Goal: Task Accomplishment & Management: Use online tool/utility

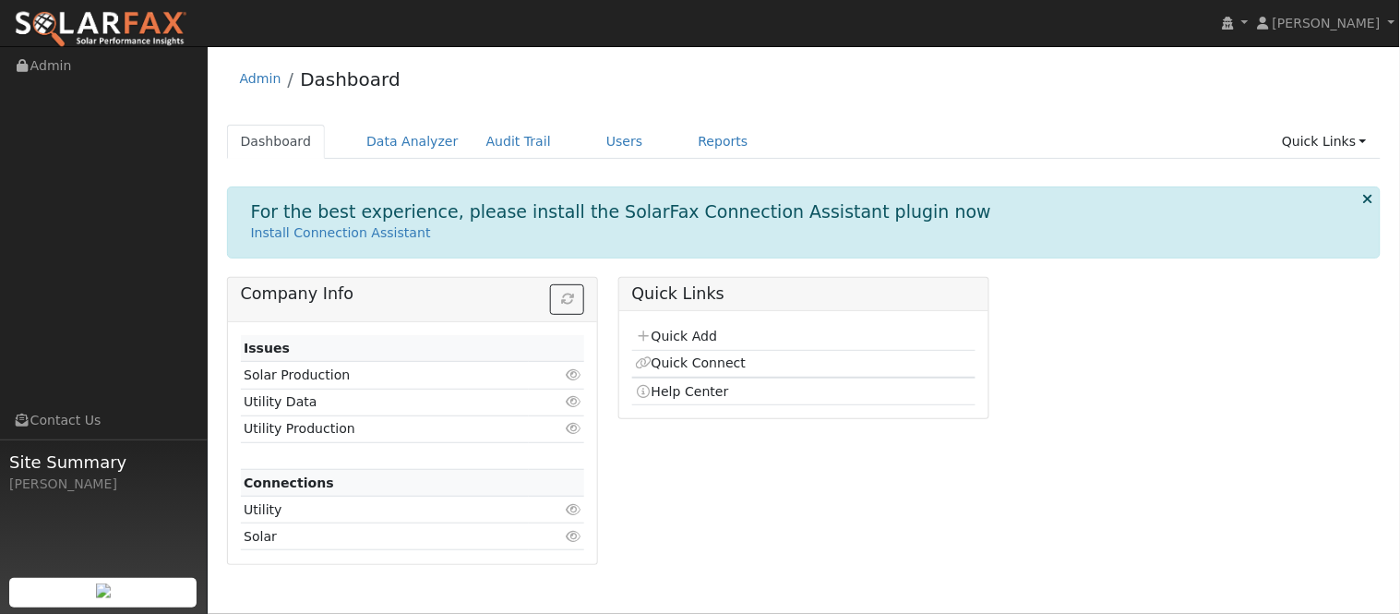
click at [597, 160] on div "Dashboard Data Analyzer Audit Trail Users Reports Quick Links Quick Add Quick C…" at bounding box center [804, 151] width 1155 height 53
click at [597, 148] on link "Users" at bounding box center [625, 142] width 65 height 34
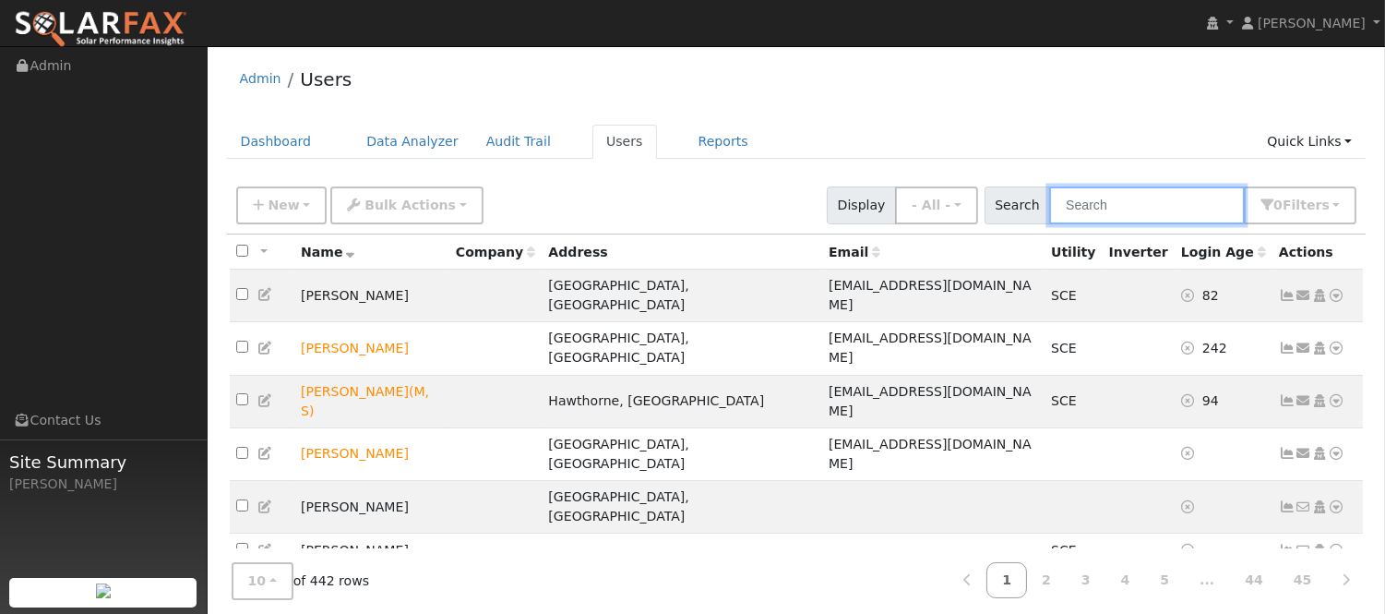
click at [1176, 206] on input "text" at bounding box center [1147, 205] width 196 height 38
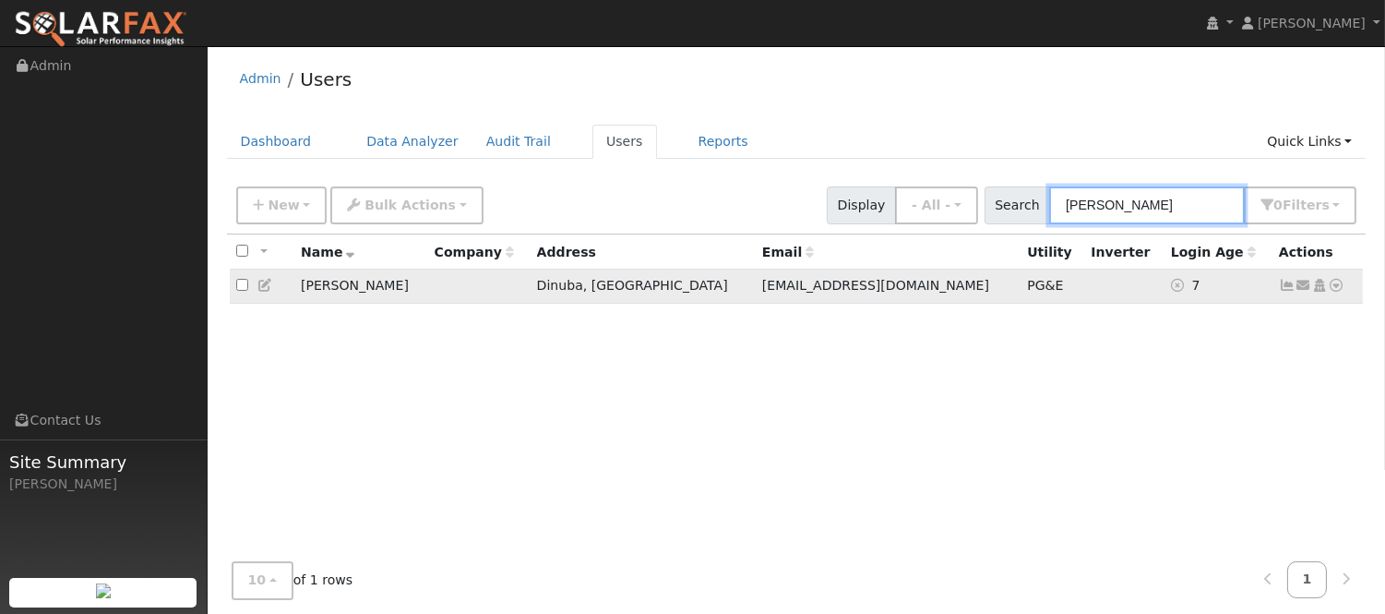
type input "[PERSON_NAME]"
click at [1292, 290] on icon at bounding box center [1287, 285] width 17 height 13
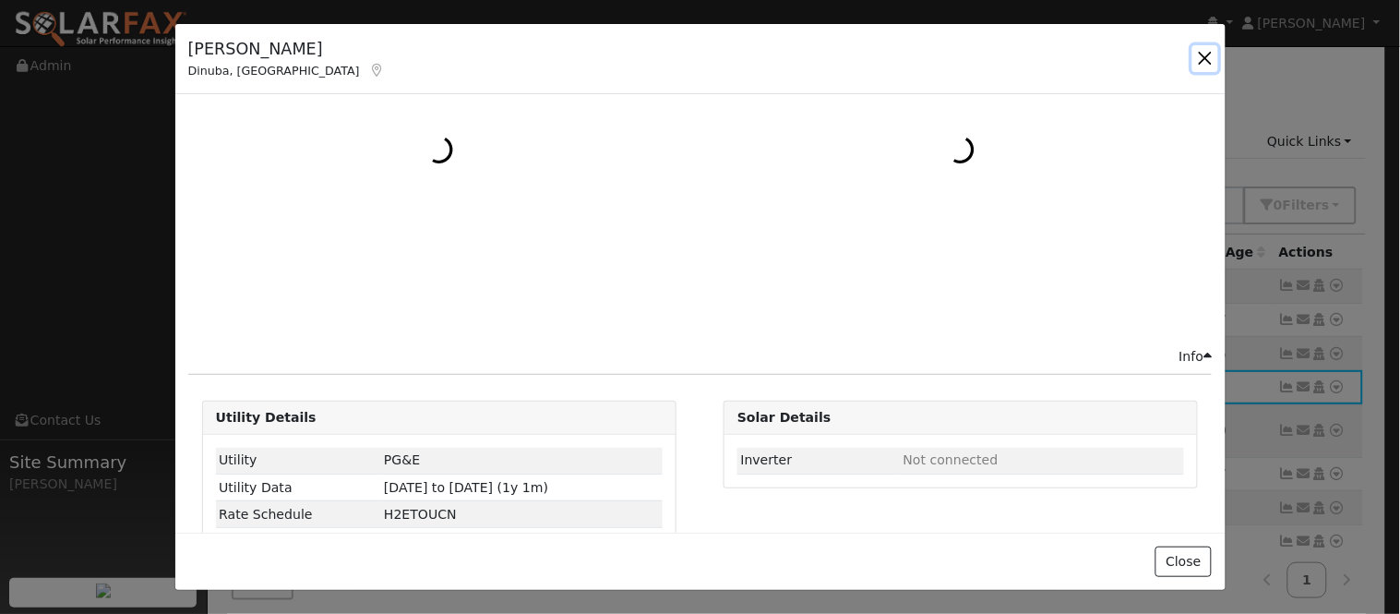
click at [1209, 58] on button "button" at bounding box center [1206, 58] width 26 height 26
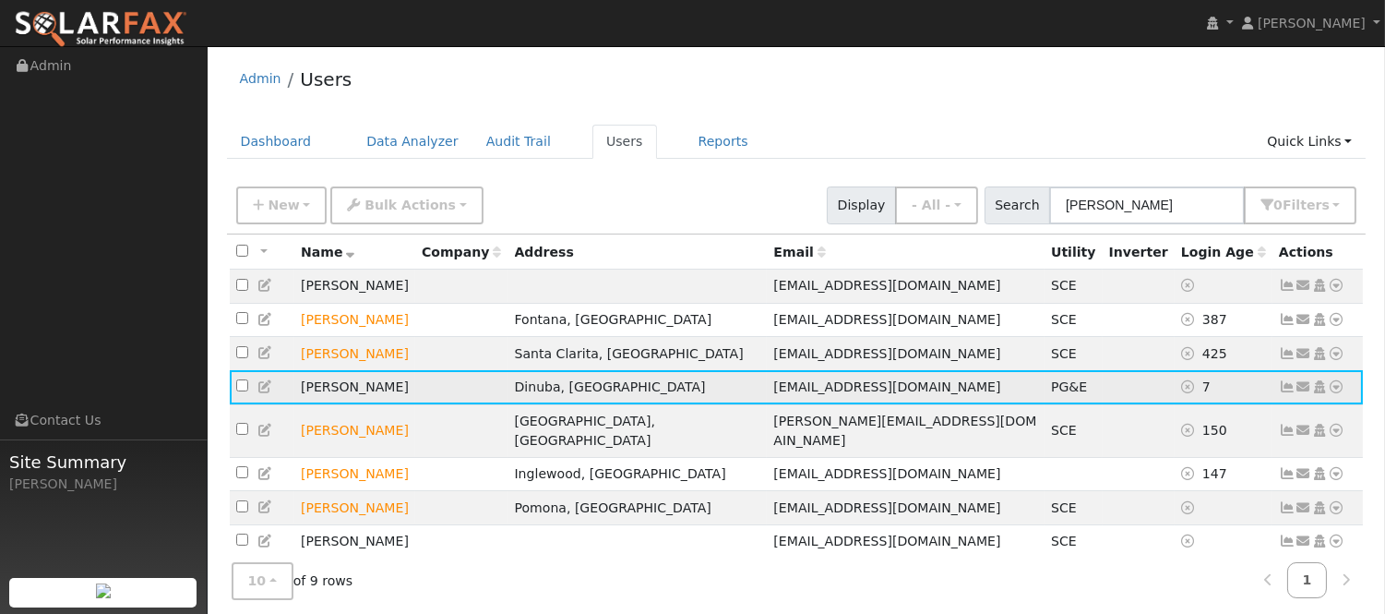
click at [1335, 393] on icon at bounding box center [1337, 386] width 17 height 13
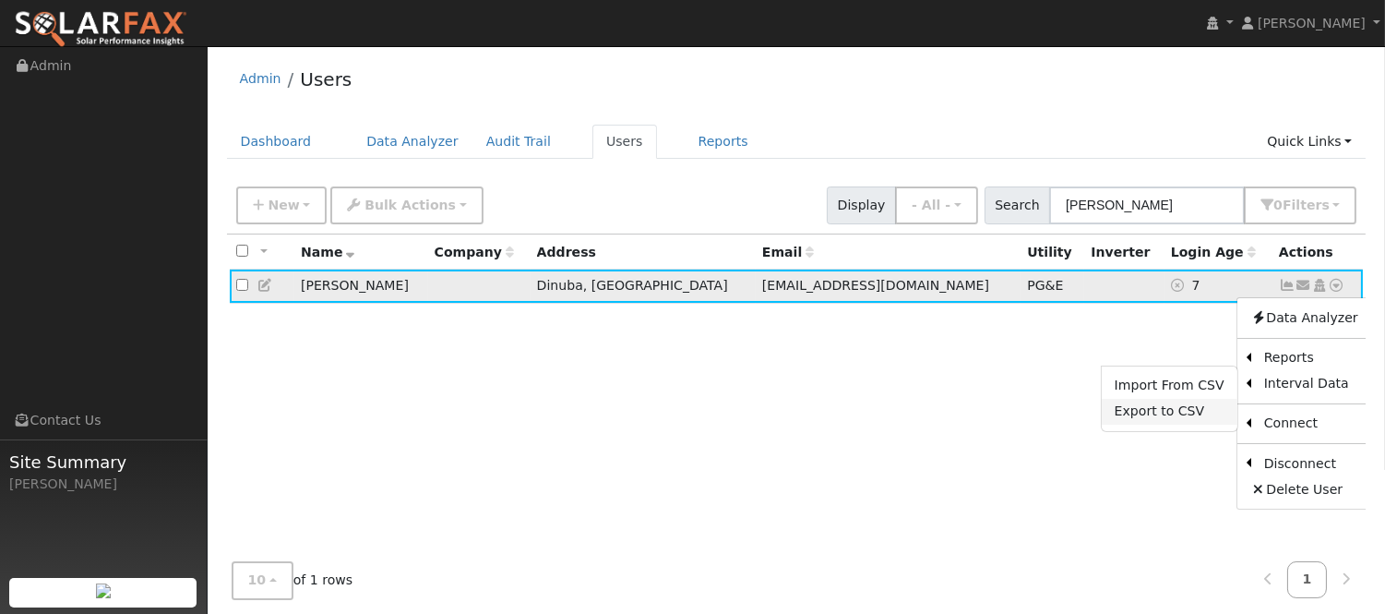
click at [1183, 523] on div "All None All on page None on page Name Company Address Email Utility Inverter L…" at bounding box center [797, 418] width 1140 height 368
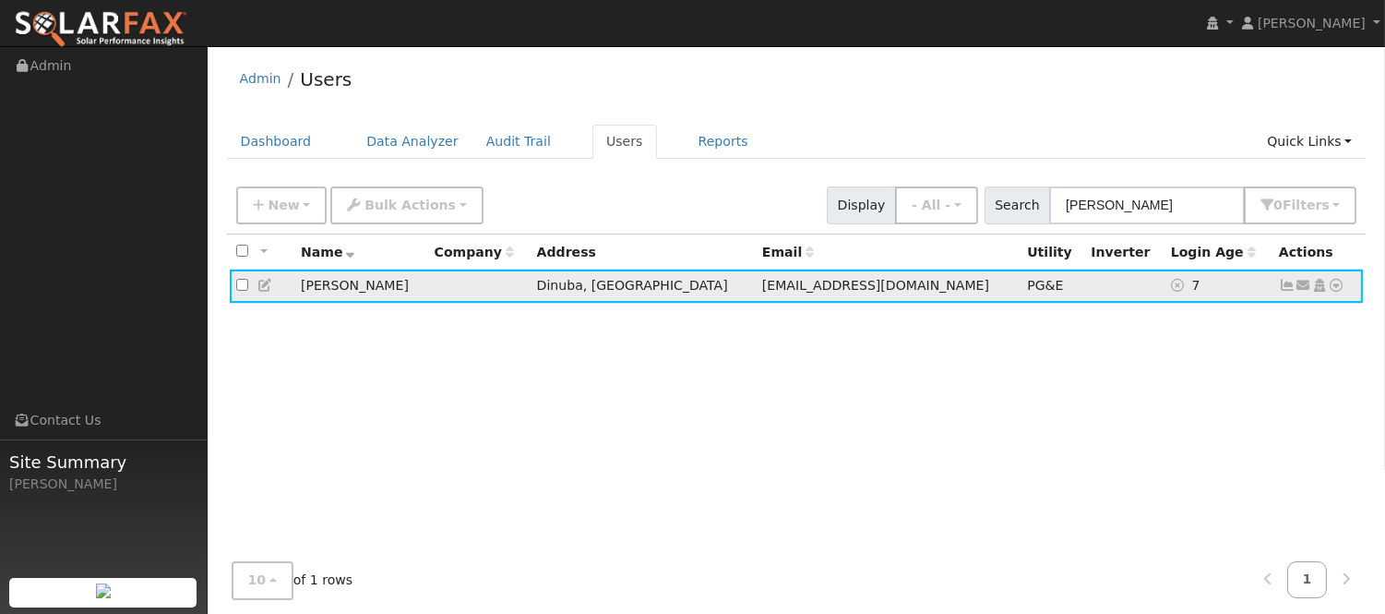
click at [1338, 292] on icon at bounding box center [1337, 285] width 17 height 13
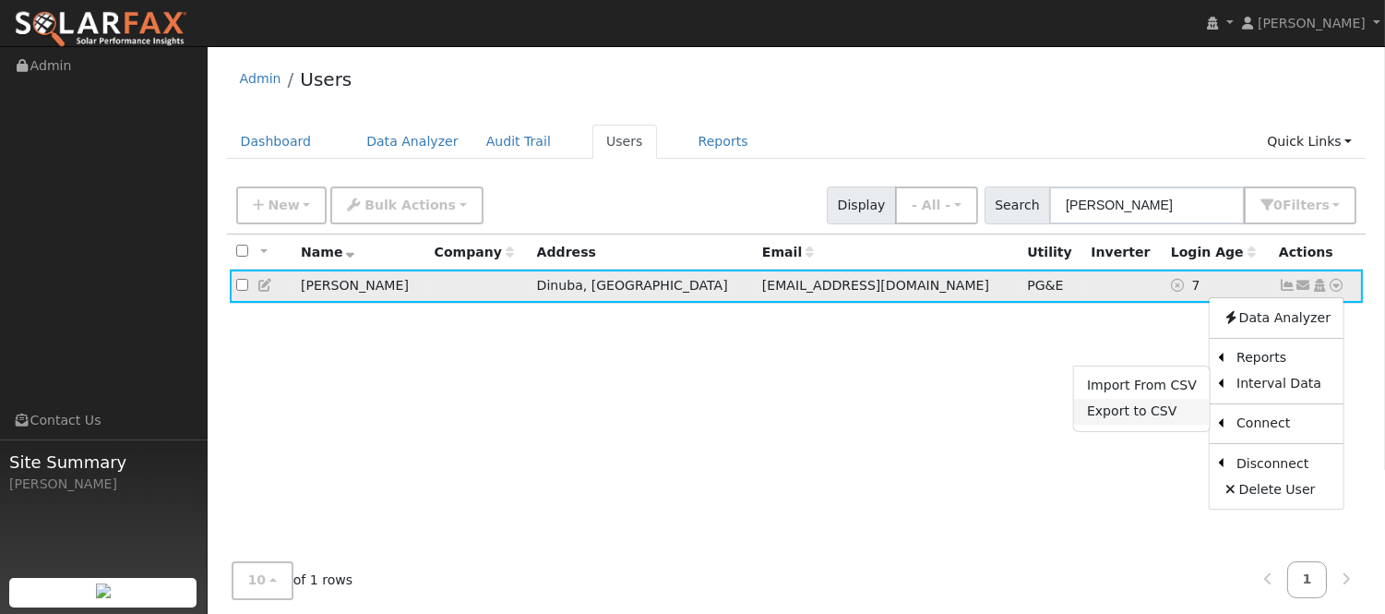
click at [1169, 415] on link "Export to CSV" at bounding box center [1142, 412] width 136 height 26
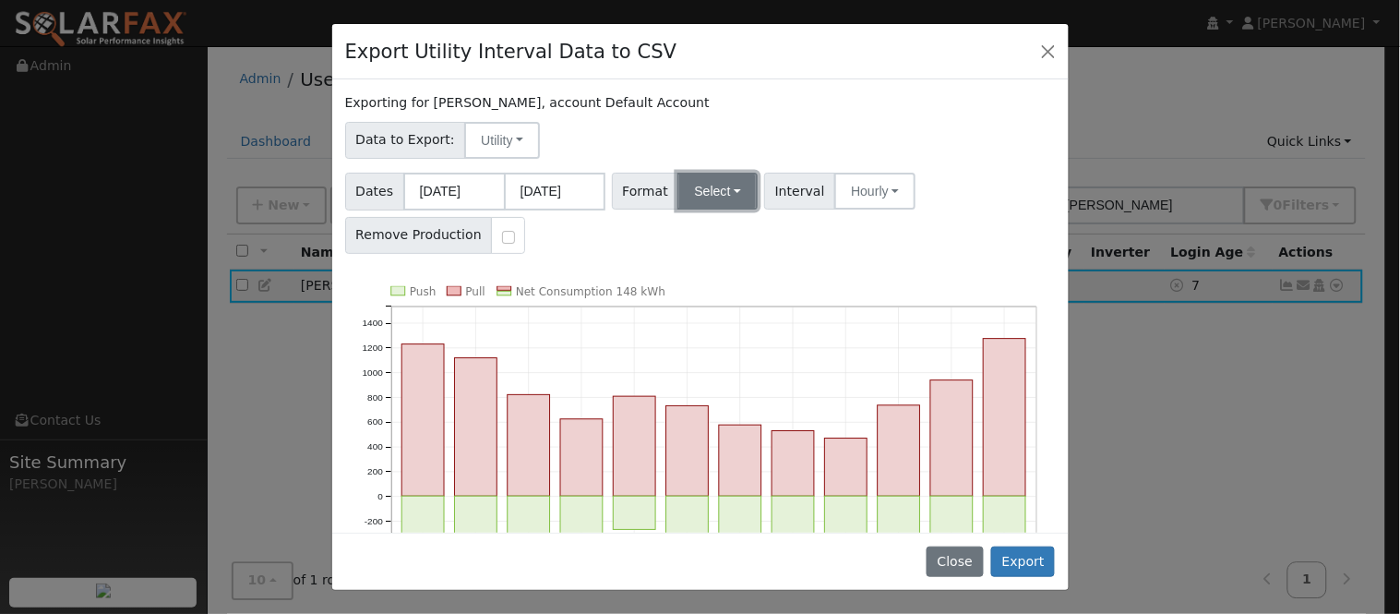
click at [727, 192] on button "Select" at bounding box center [718, 191] width 80 height 37
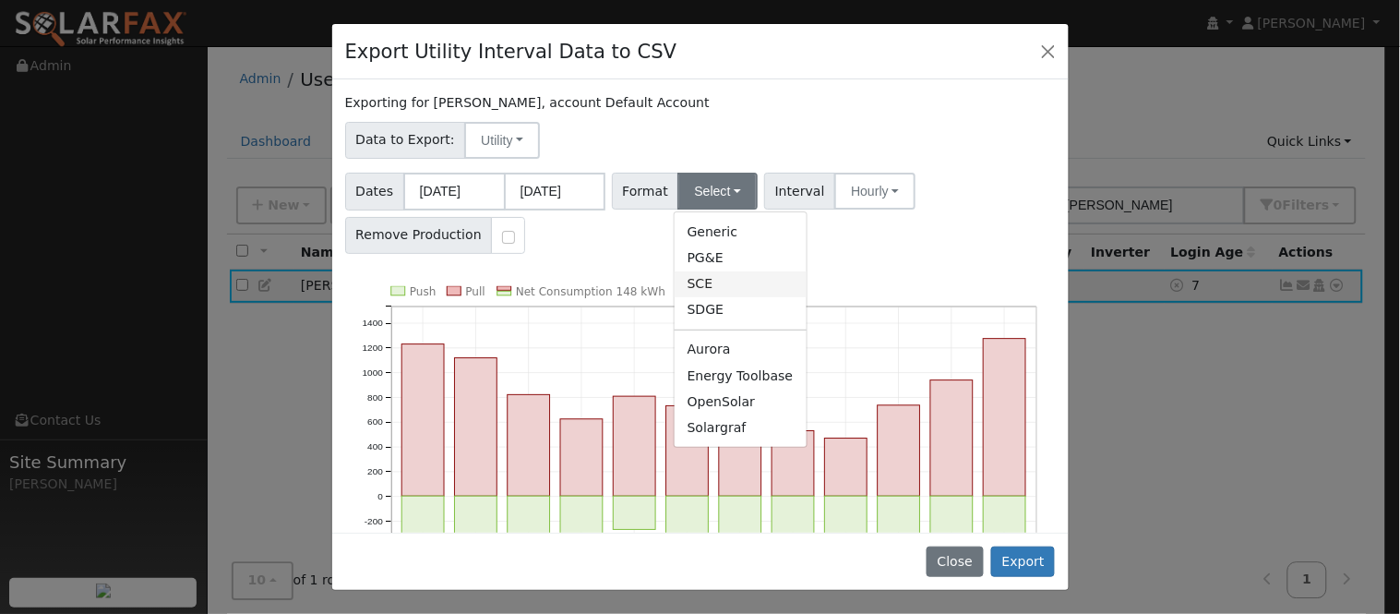
click at [741, 288] on link "SCE" at bounding box center [741, 284] width 132 height 26
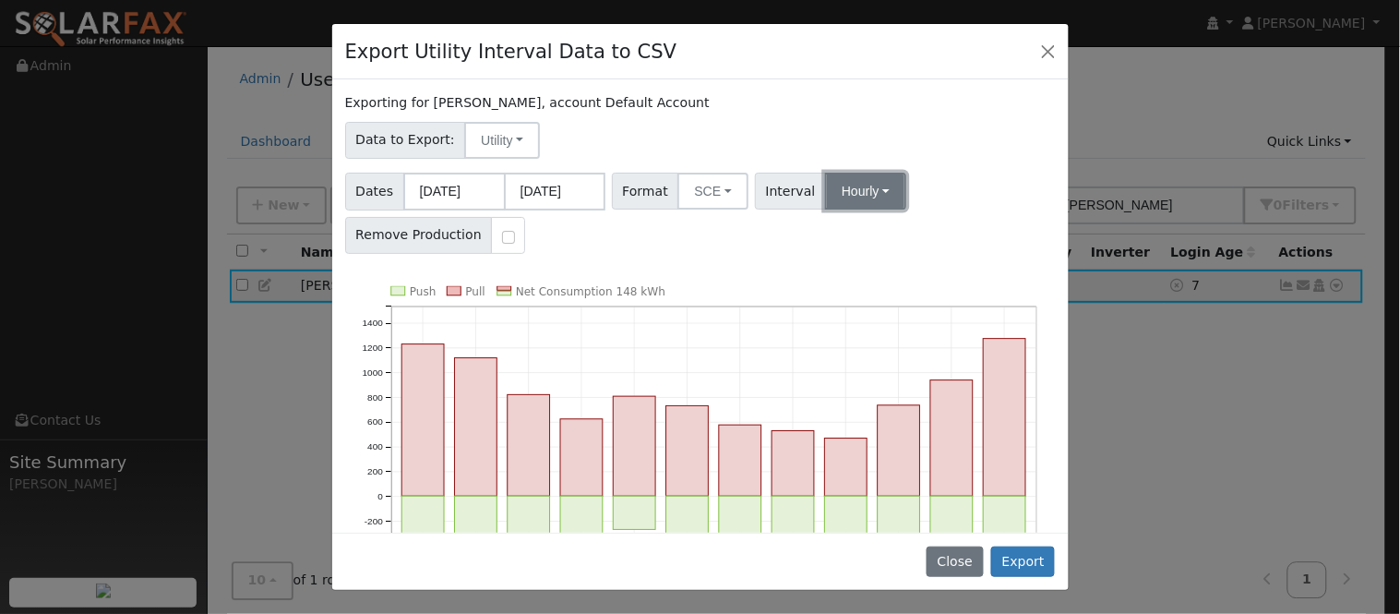
click at [841, 201] on button "Hourly" at bounding box center [865, 191] width 81 height 37
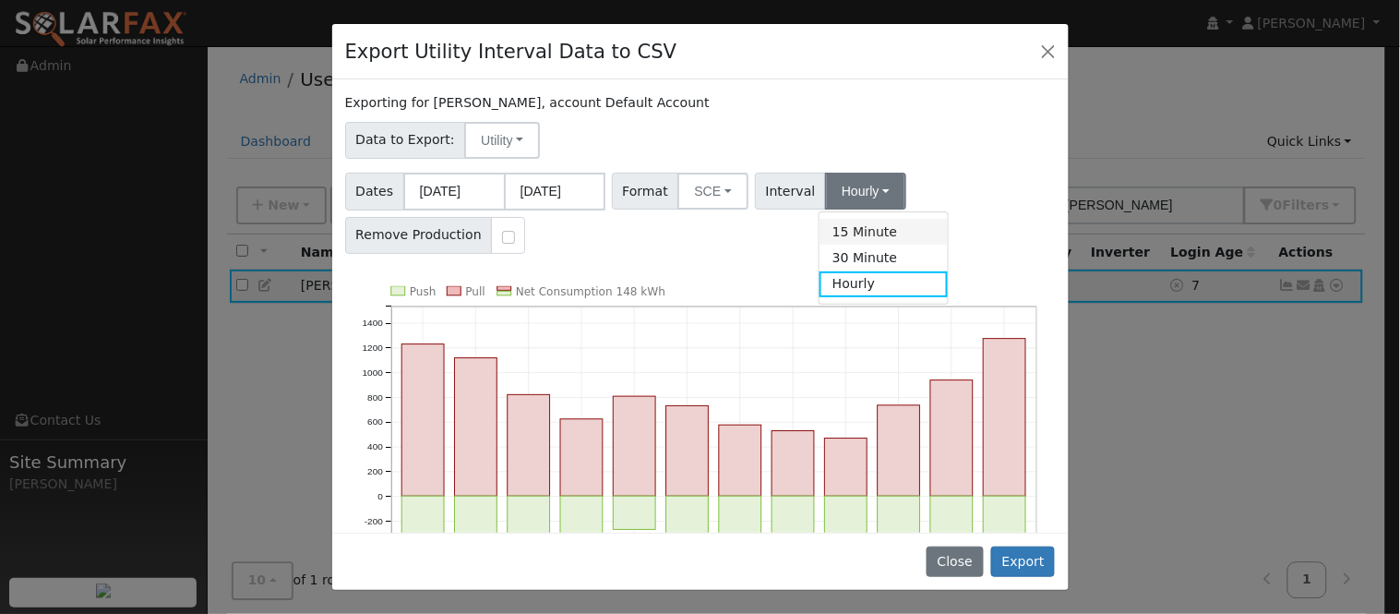
click at [875, 226] on link "15 Minute" at bounding box center [884, 232] width 128 height 26
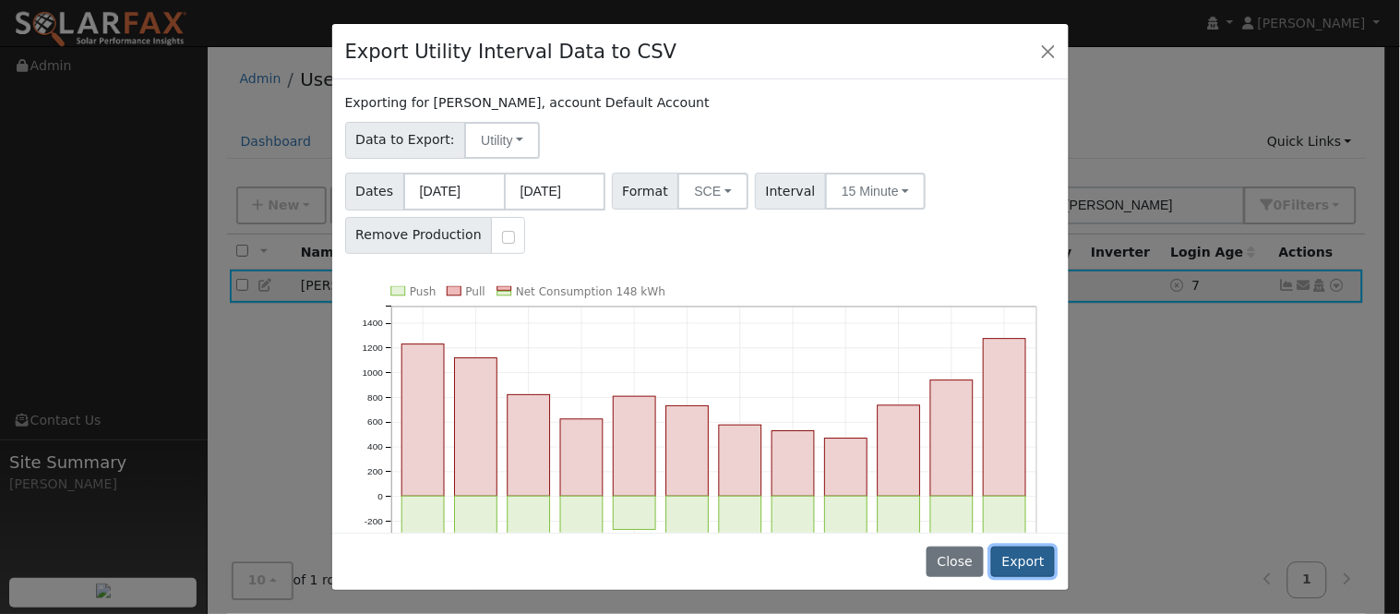
click at [1029, 552] on button "Export" at bounding box center [1023, 561] width 64 height 31
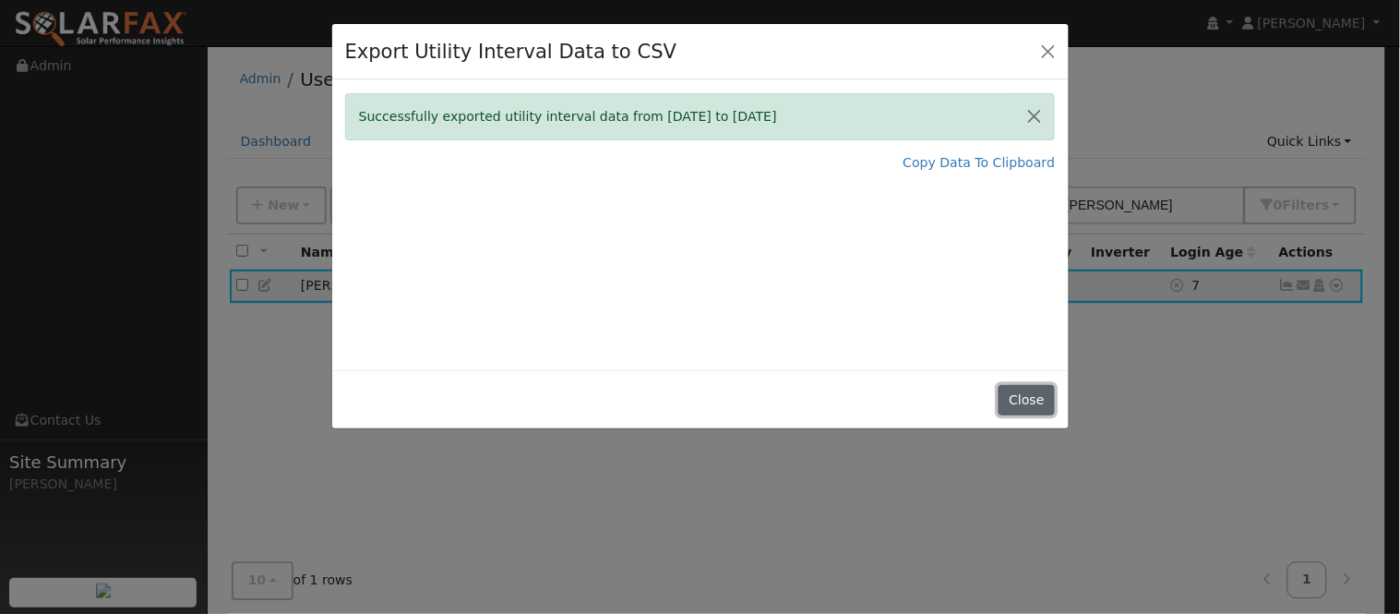
click at [1040, 411] on button "Close" at bounding box center [1027, 400] width 56 height 31
